Goal: Information Seeking & Learning: Learn about a topic

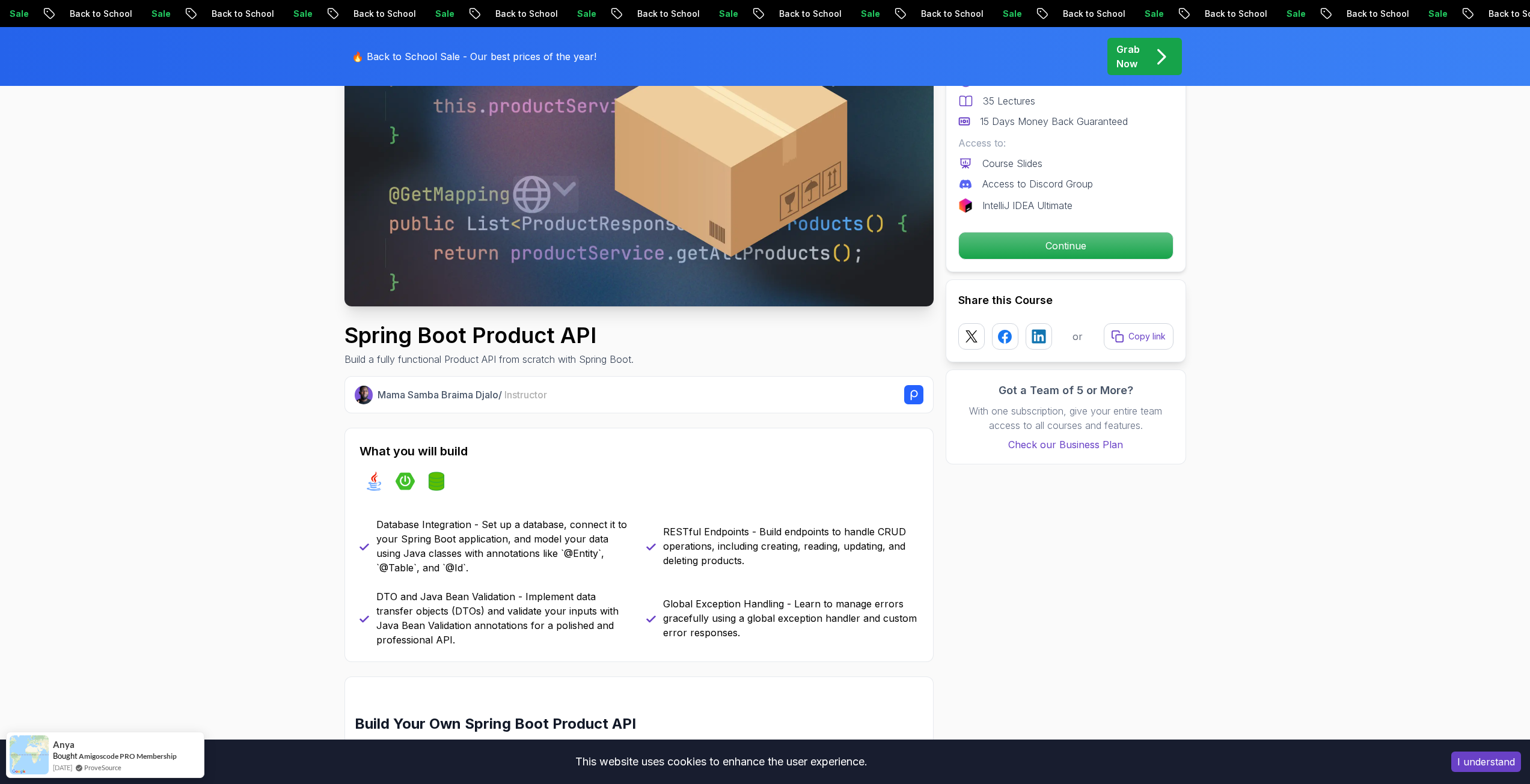
scroll to position [60, 0]
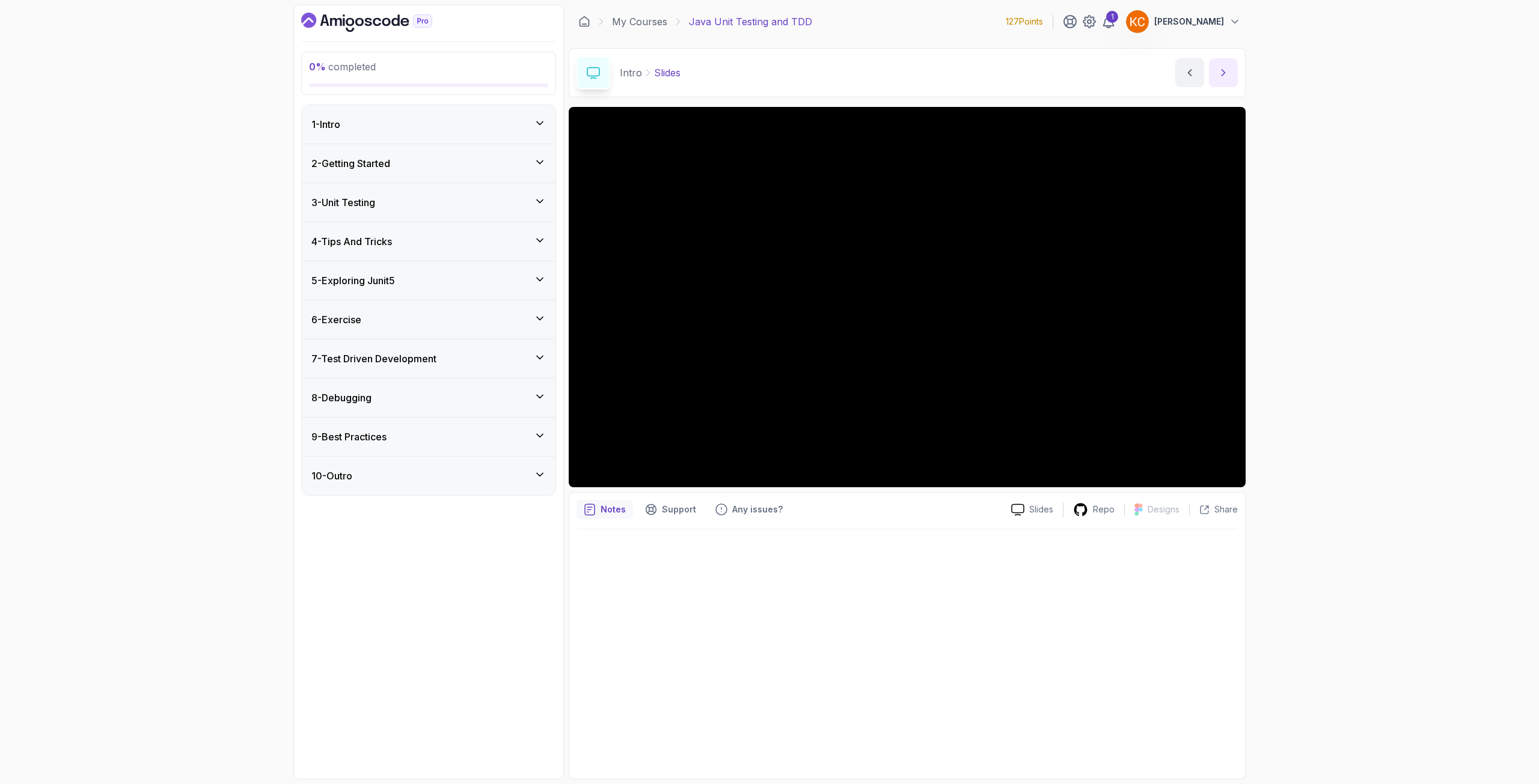
click at [1217, 74] on icon "next content" at bounding box center [1223, 72] width 12 height 12
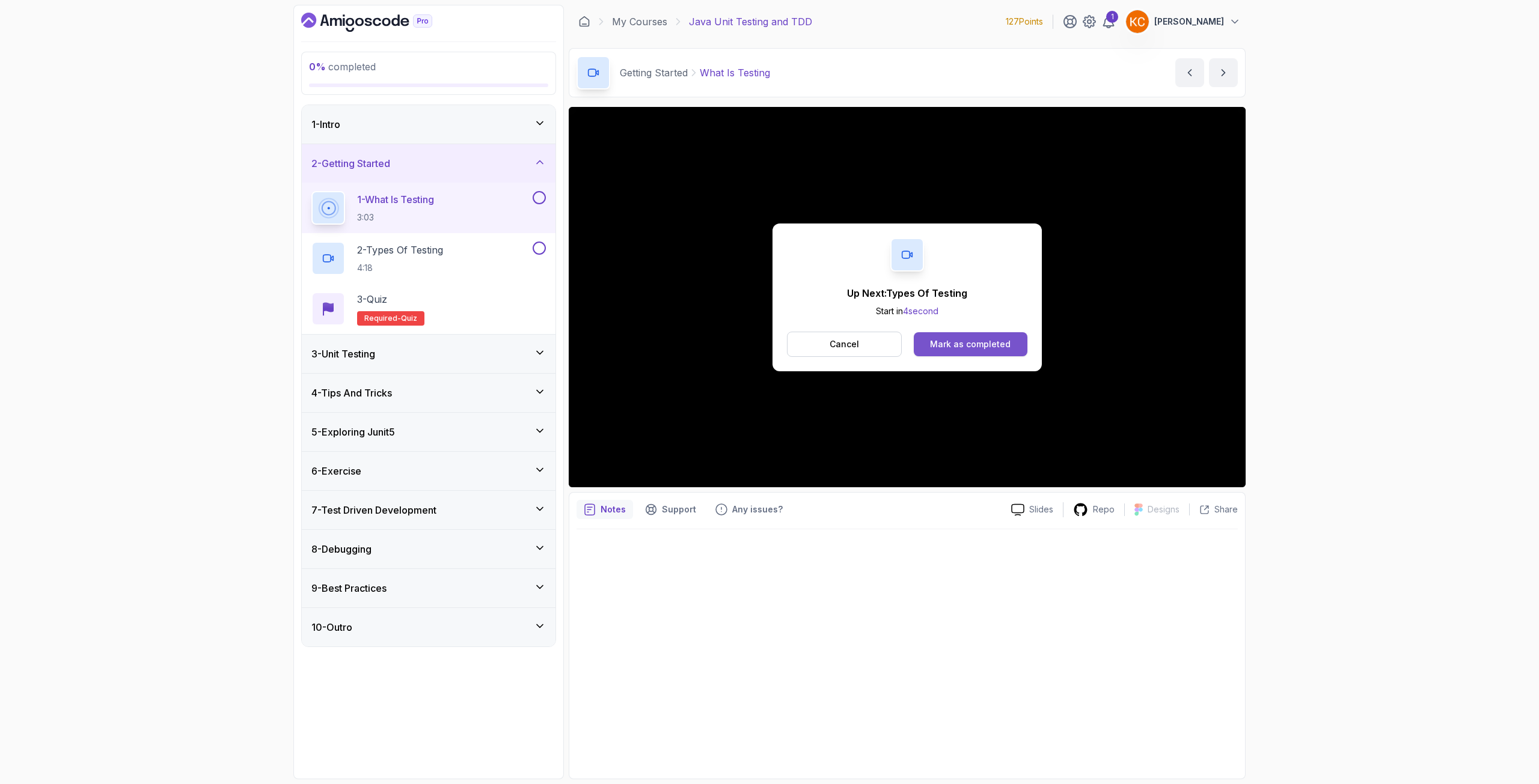
click at [1015, 337] on button "Mark as completed" at bounding box center [971, 344] width 114 height 24
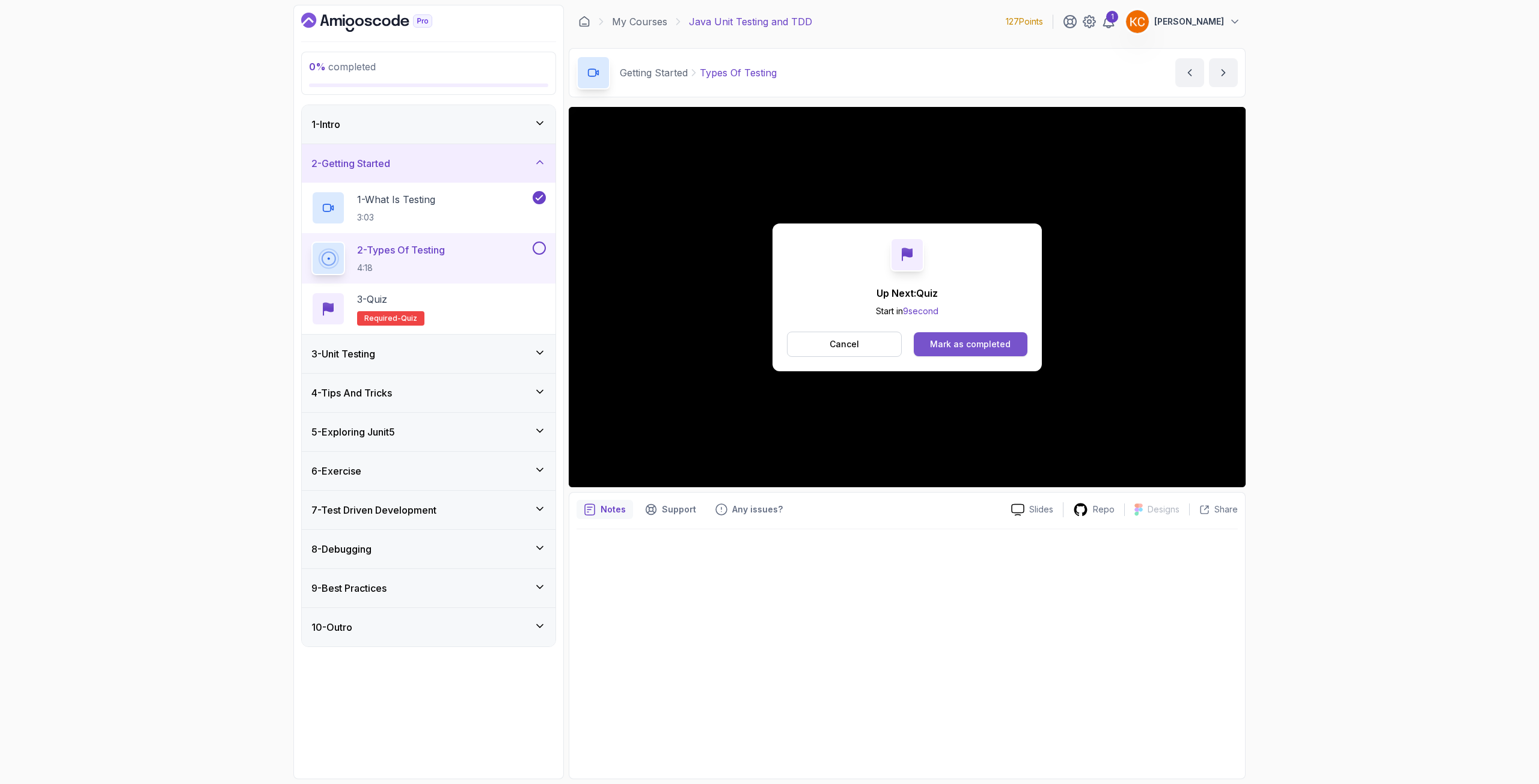
click at [992, 353] on button "Mark as completed" at bounding box center [971, 344] width 114 height 24
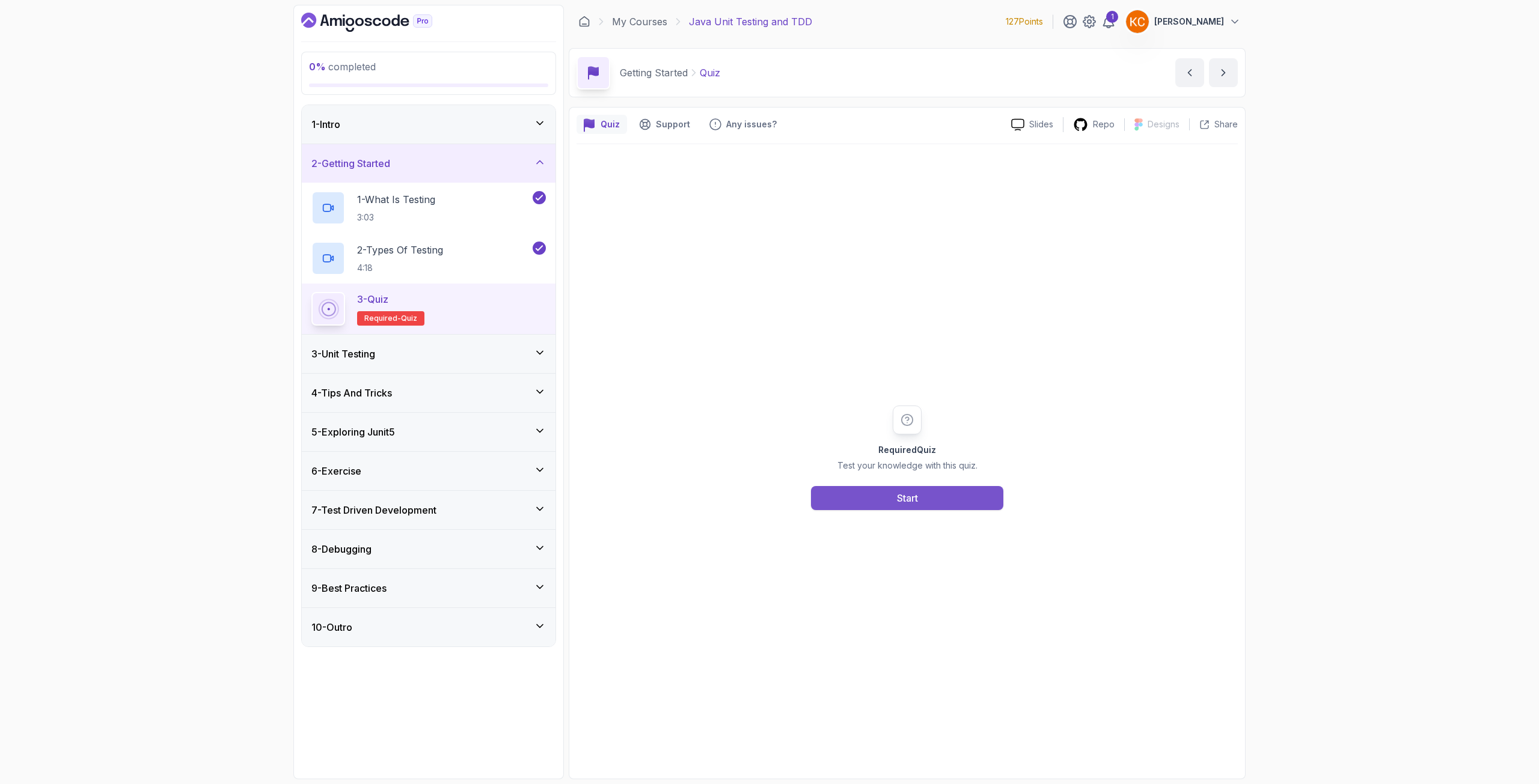
click at [964, 501] on button "Start" at bounding box center [907, 498] width 192 height 24
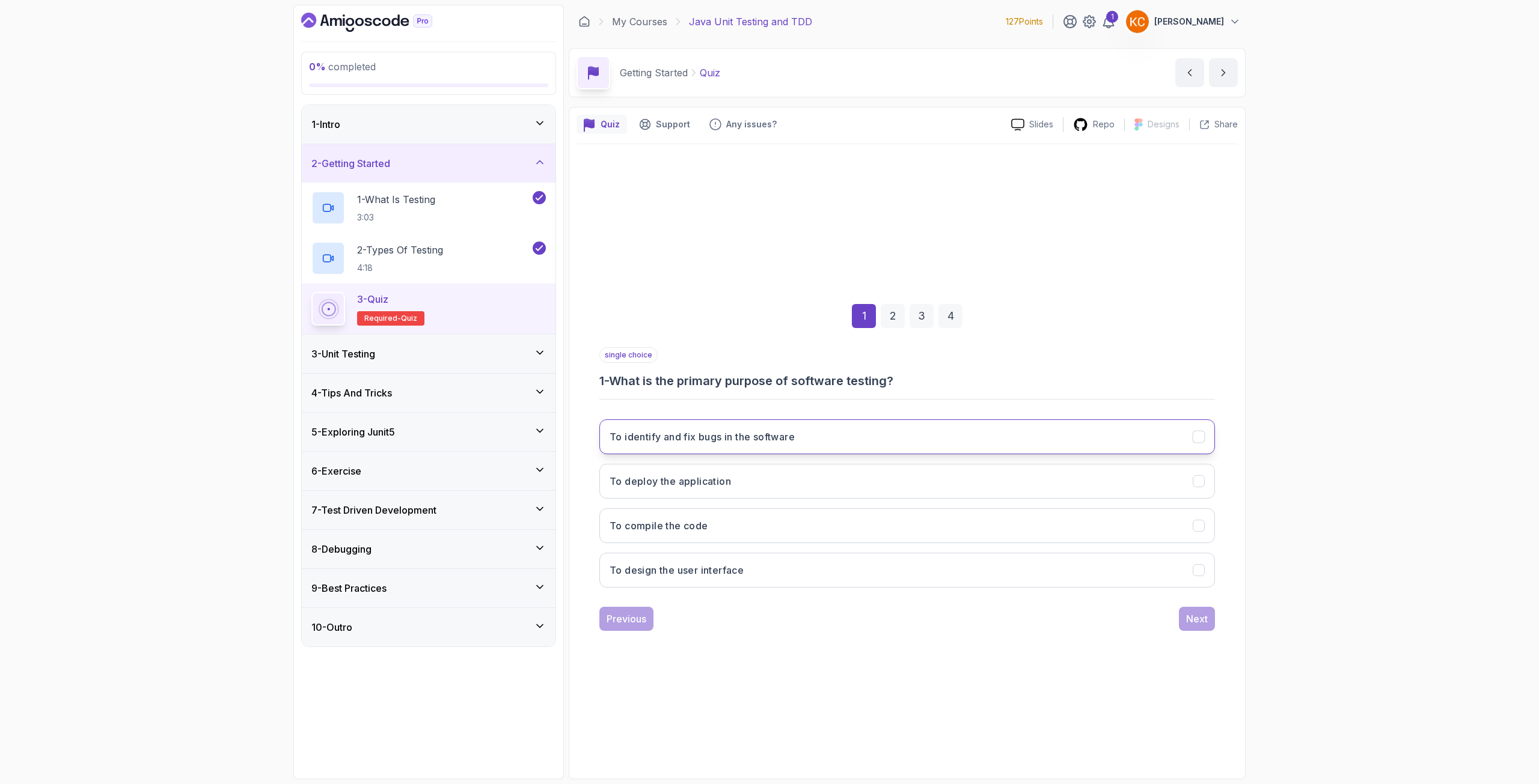
click at [832, 444] on button "To identify and fix bugs in the software" at bounding box center [907, 437] width 615 height 35
click at [1205, 622] on div "Next" at bounding box center [1196, 619] width 22 height 14
click at [780, 445] on button "Integration Testing" at bounding box center [907, 437] width 615 height 35
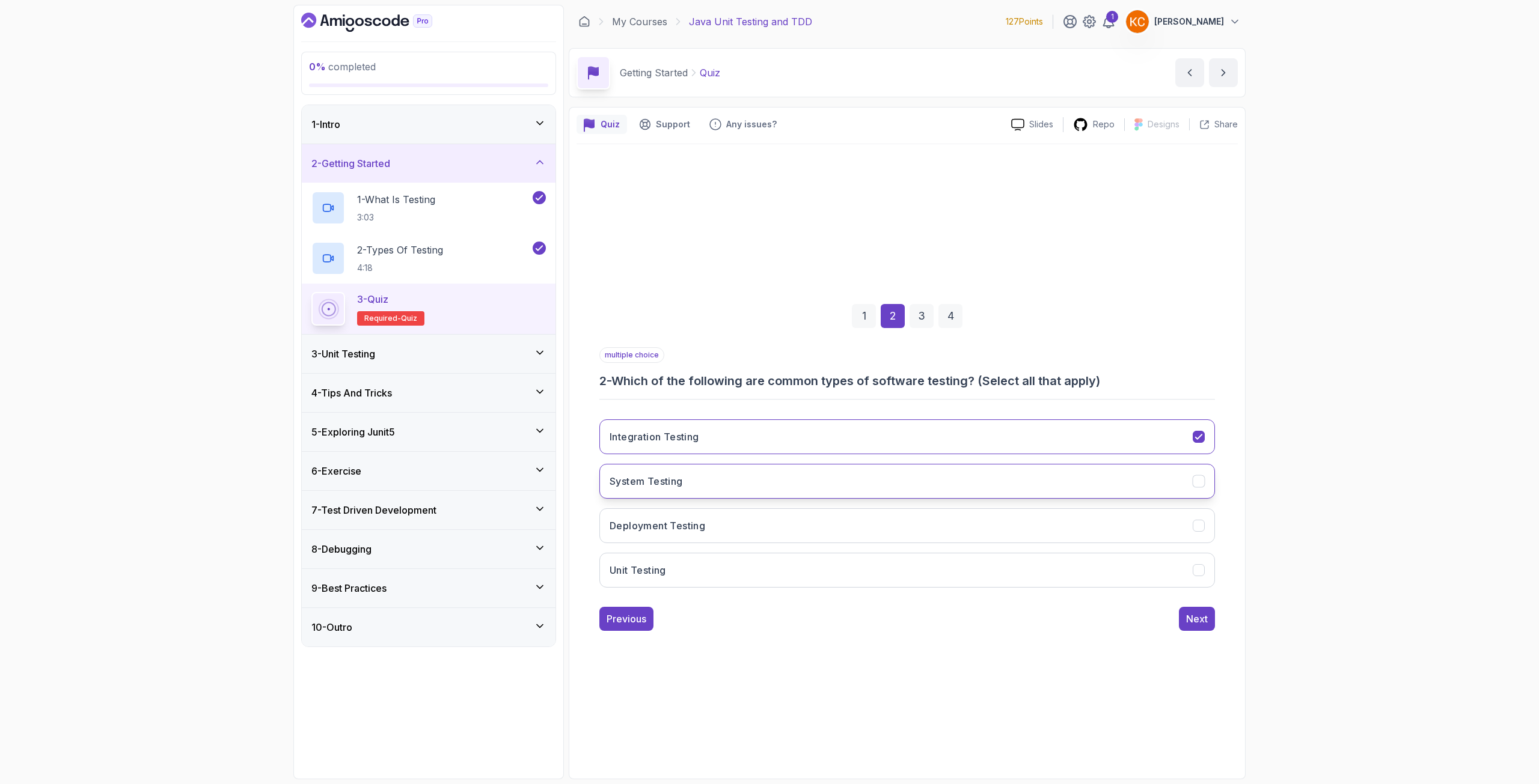
click at [745, 478] on button "System Testing" at bounding box center [907, 481] width 615 height 35
click at [698, 557] on button "Unit Testing" at bounding box center [907, 570] width 615 height 35
click at [1203, 618] on div "Next" at bounding box center [1196, 619] width 22 height 14
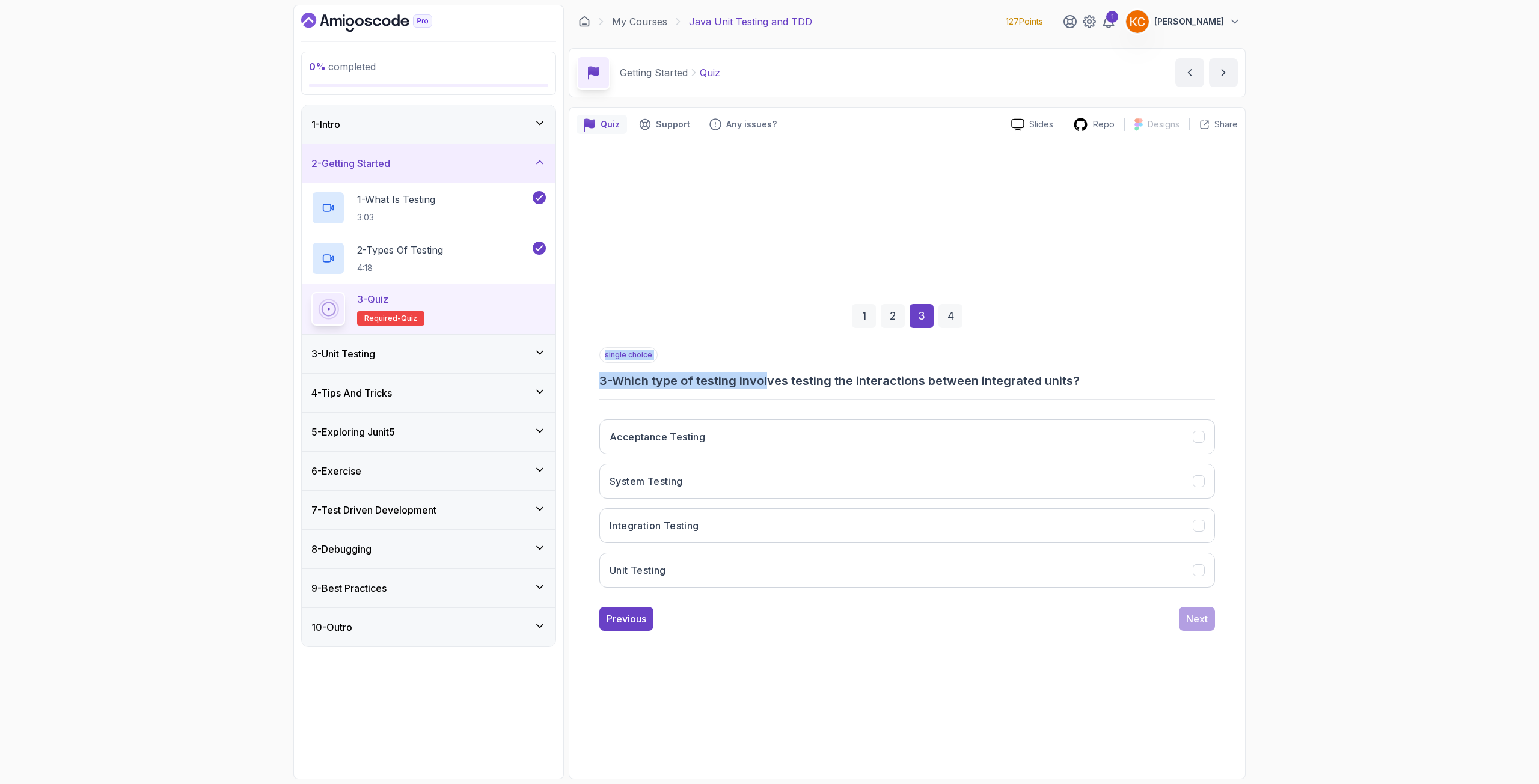
drag, startPoint x: 775, startPoint y: 383, endPoint x: 1134, endPoint y: 395, distance: 359.2
click at [1134, 395] on div "single choice 3 - Which type of testing involves testing the interactions betwe…" at bounding box center [907, 472] width 615 height 250
click at [838, 524] on button "Integration Testing" at bounding box center [907, 526] width 615 height 35
click at [1205, 622] on div "Next" at bounding box center [1196, 619] width 22 height 14
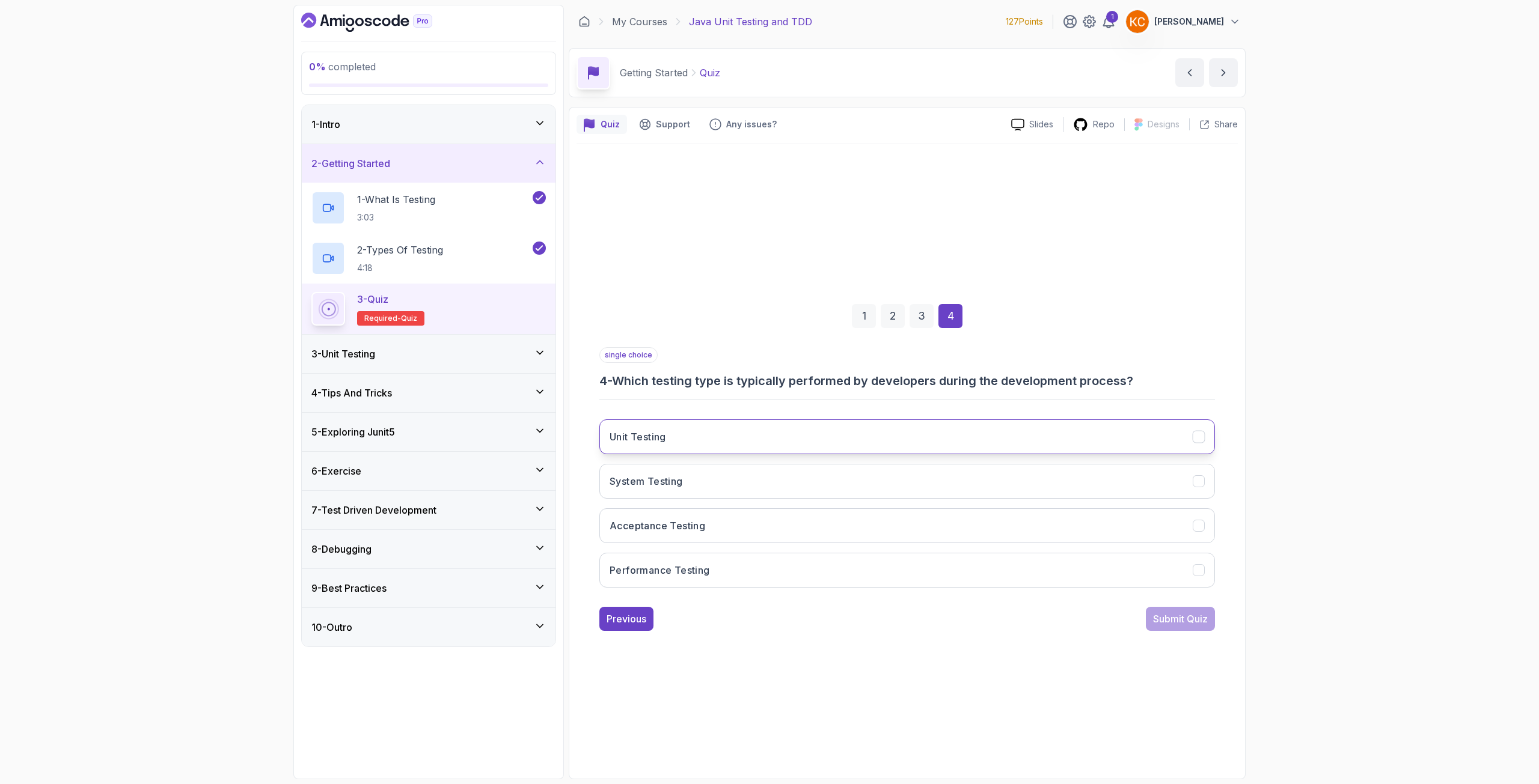
click at [727, 433] on button "Unit Testing" at bounding box center [907, 437] width 615 height 35
click at [1167, 624] on div "Submit Quiz" at bounding box center [1180, 619] width 55 height 14
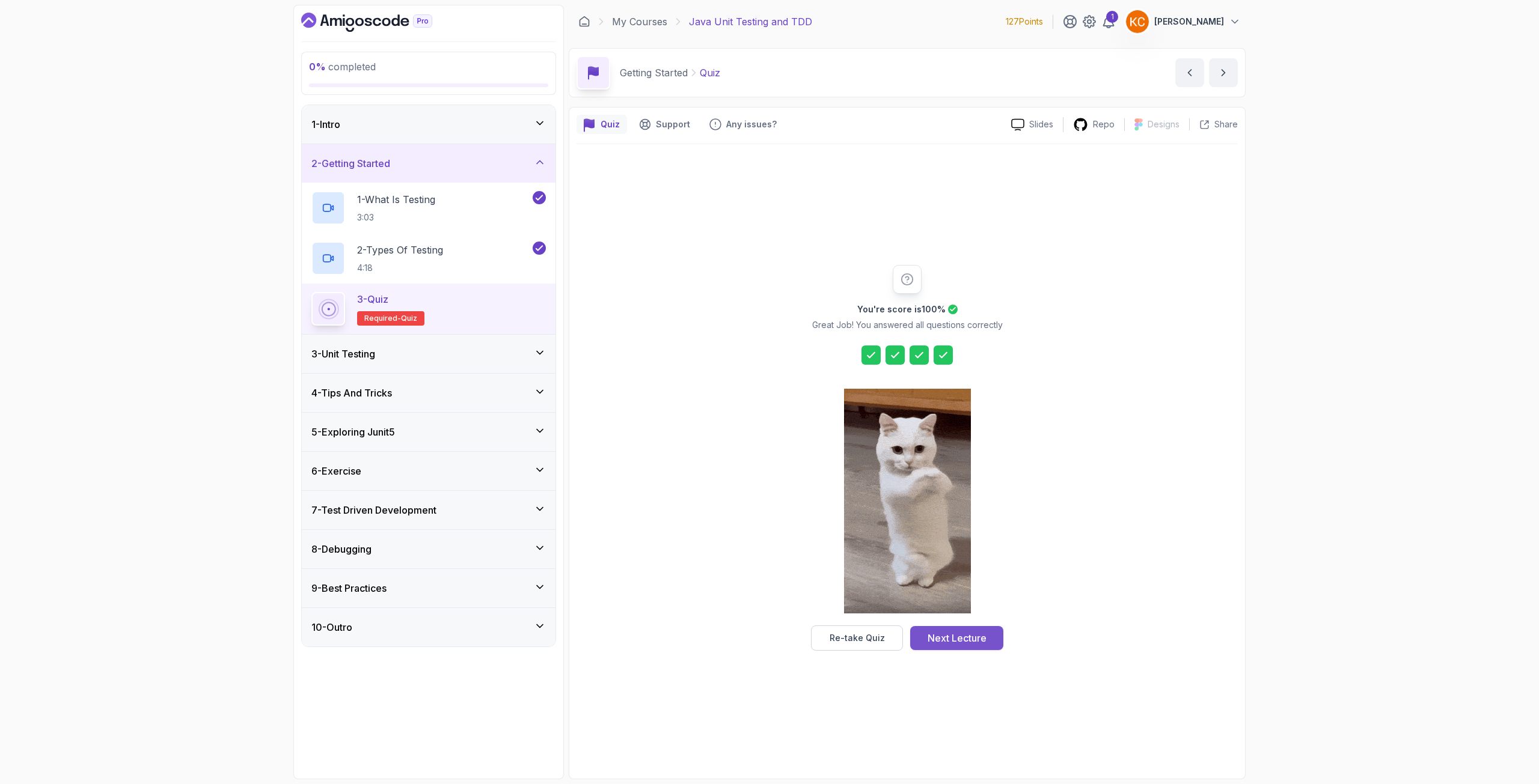
click at [953, 634] on div "Next Lecture" at bounding box center [957, 638] width 59 height 14
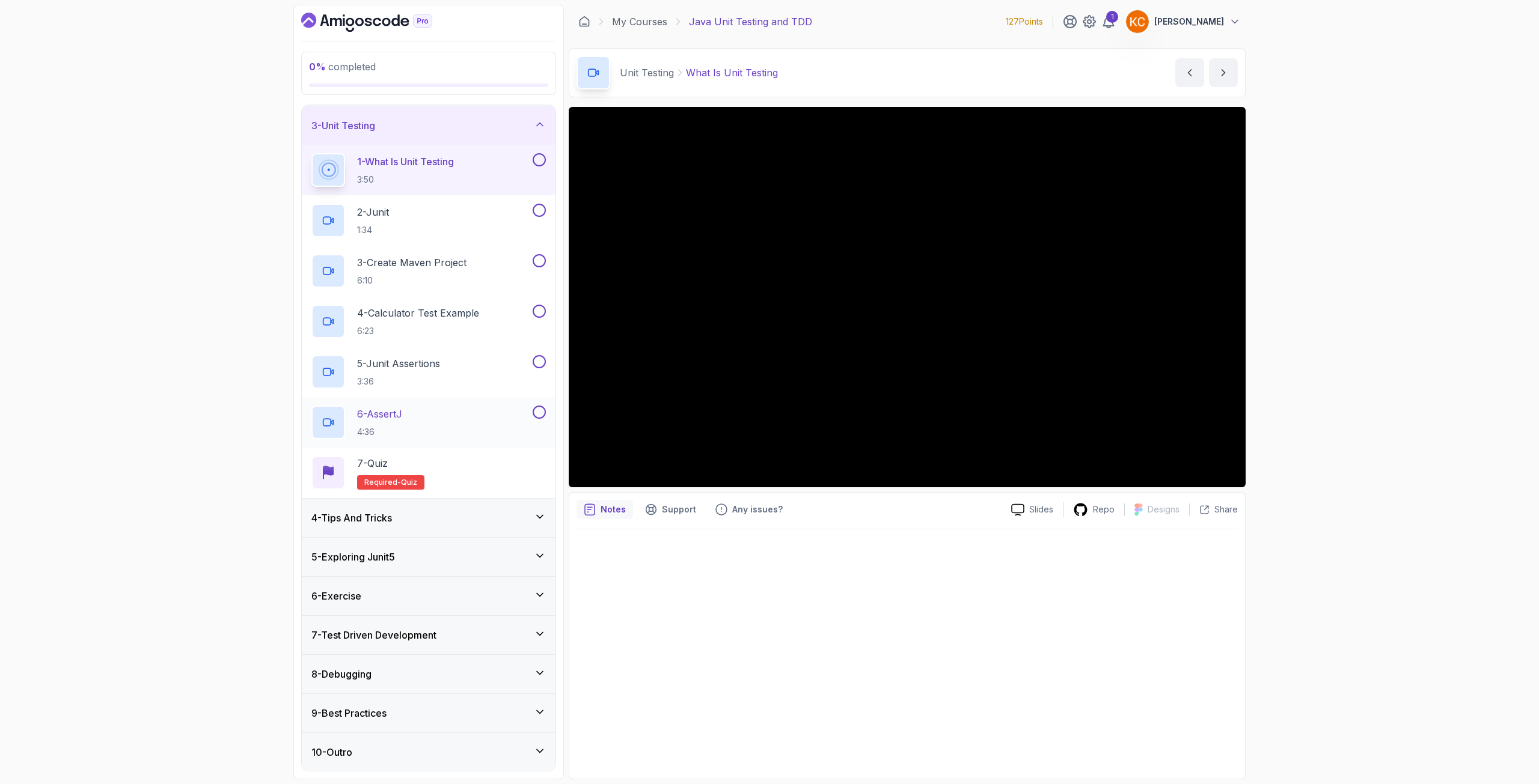
scroll to position [78, 0]
click at [447, 514] on div "4 - Tips And Tricks" at bounding box center [428, 518] width 234 height 14
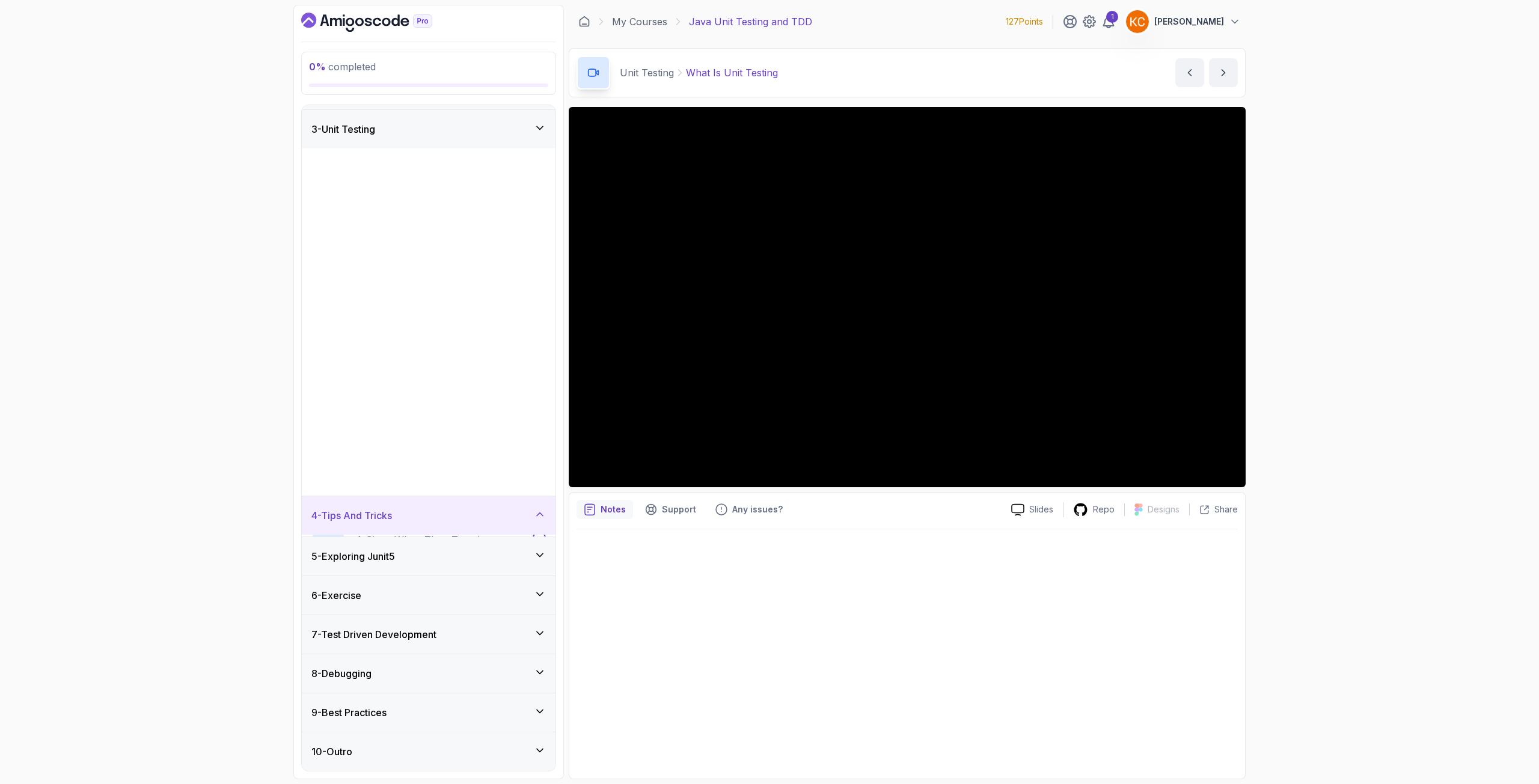
scroll to position [0, 0]
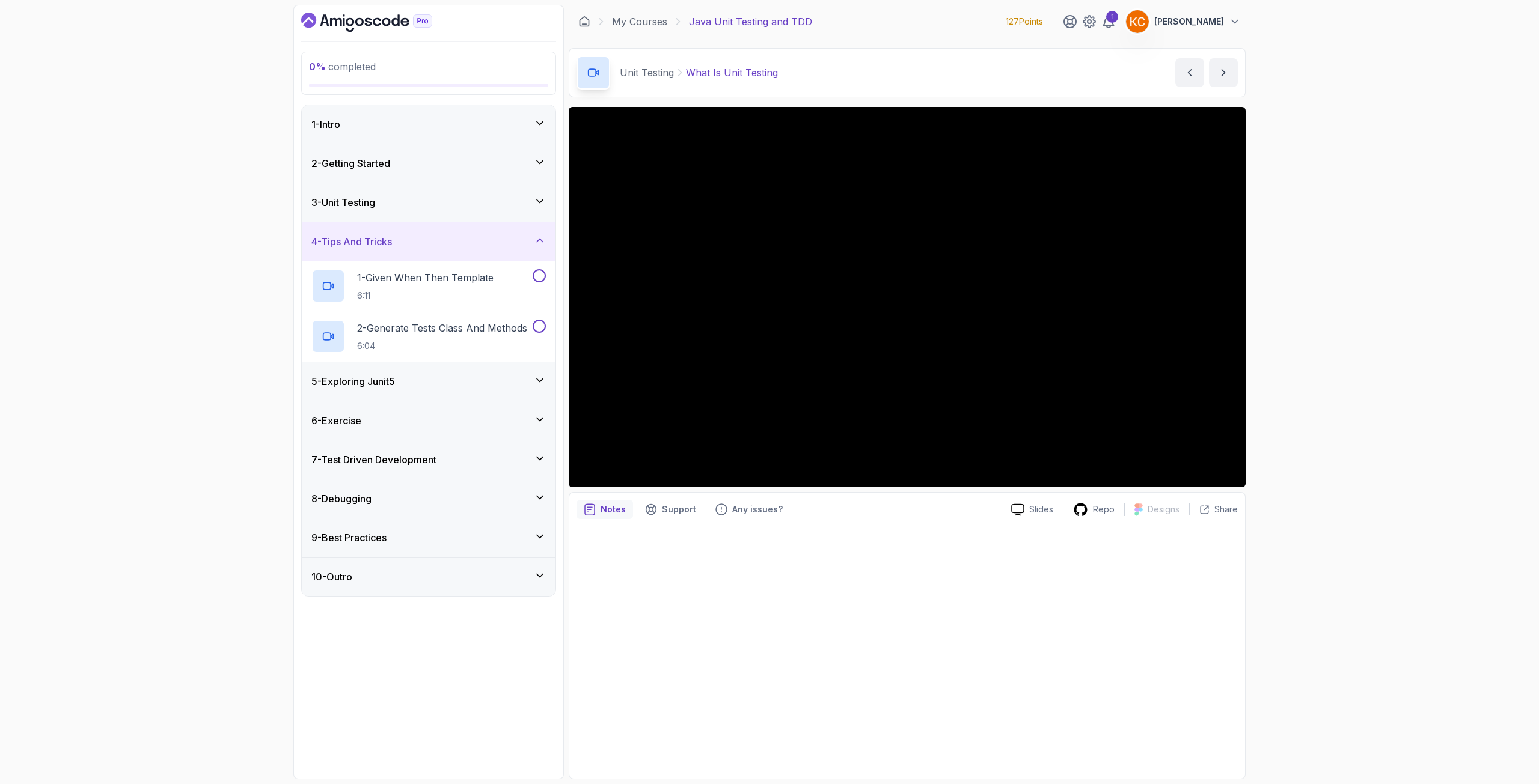
click at [492, 208] on div "3 - Unit Testing" at bounding box center [428, 203] width 234 height 14
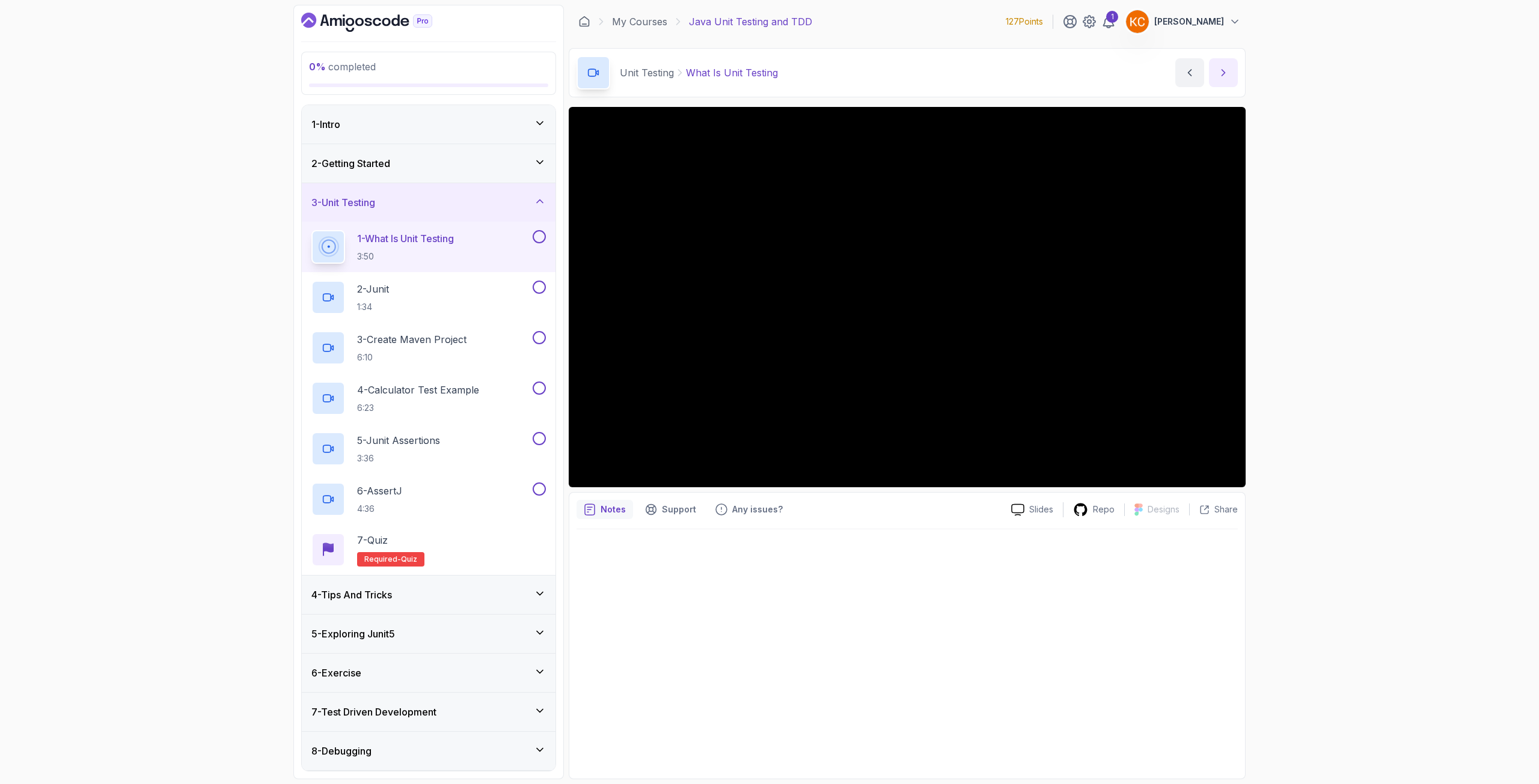
click at [1224, 80] on button "next content" at bounding box center [1223, 73] width 29 height 29
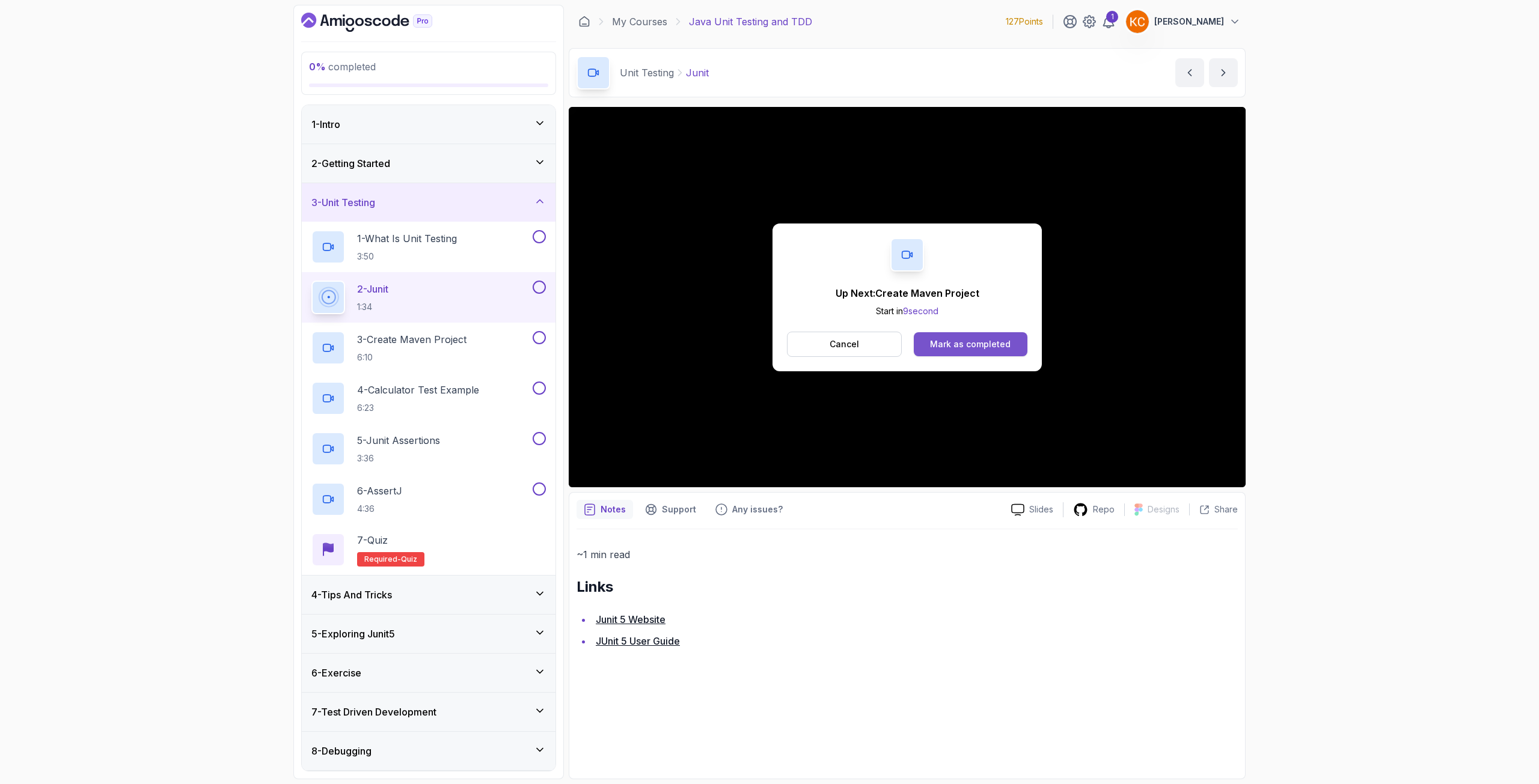
click at [1009, 347] on button "Mark as completed" at bounding box center [971, 344] width 114 height 24
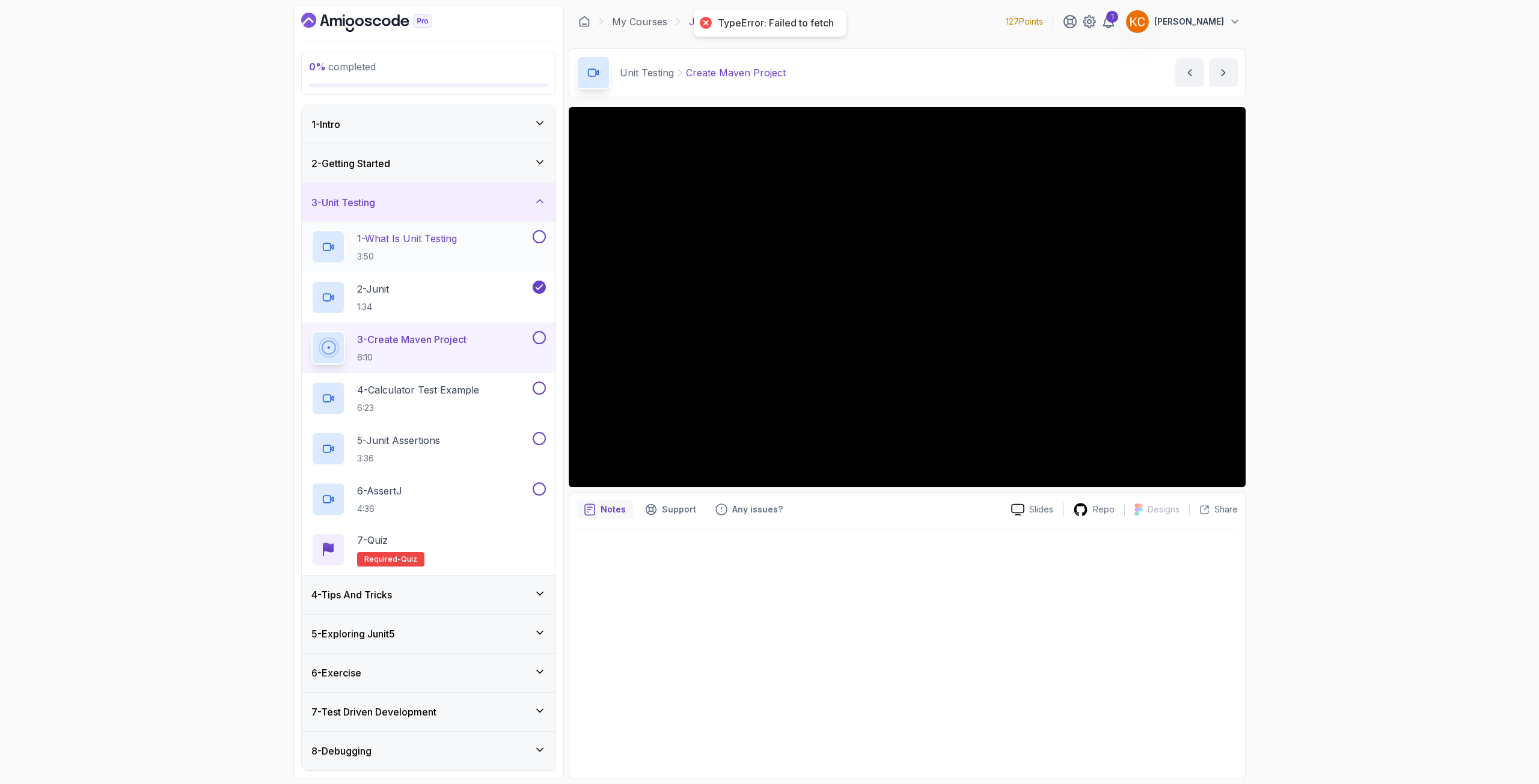
click at [543, 235] on button at bounding box center [539, 237] width 13 height 13
